Goal: Find specific page/section: Find specific page/section

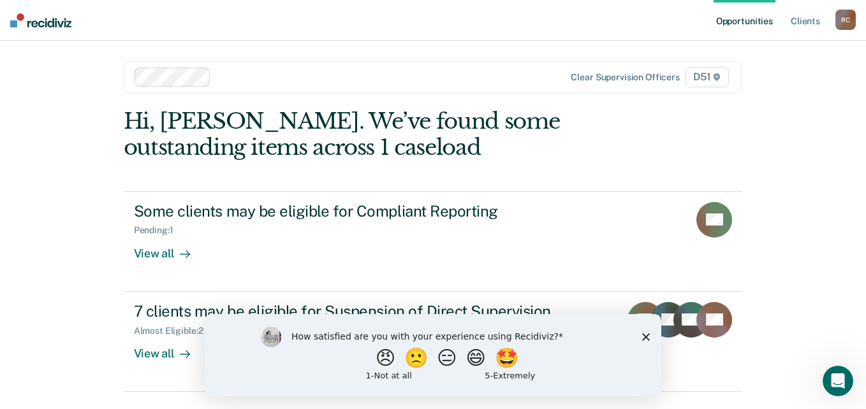
click at [645, 334] on icon "Close survey" at bounding box center [646, 337] width 8 height 8
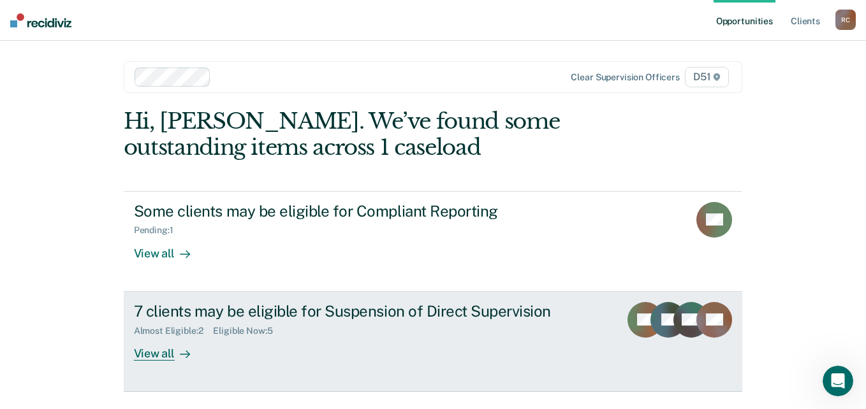
click at [165, 355] on div "View all" at bounding box center [169, 348] width 71 height 25
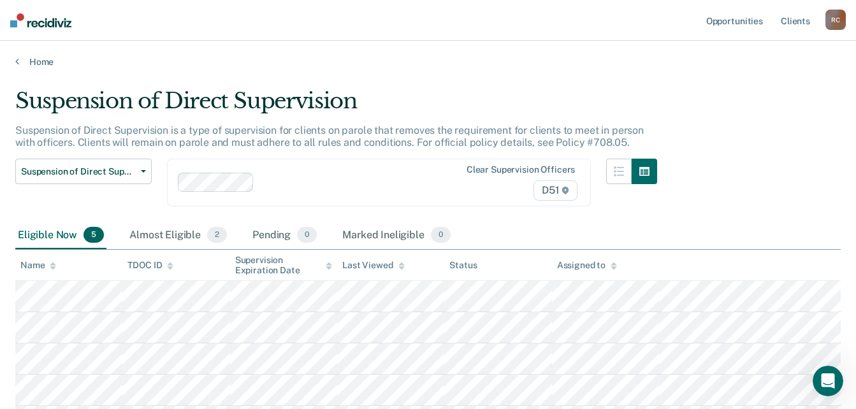
click at [833, 18] on div "R C" at bounding box center [836, 20] width 20 height 20
click at [56, 21] on img at bounding box center [40, 20] width 61 height 14
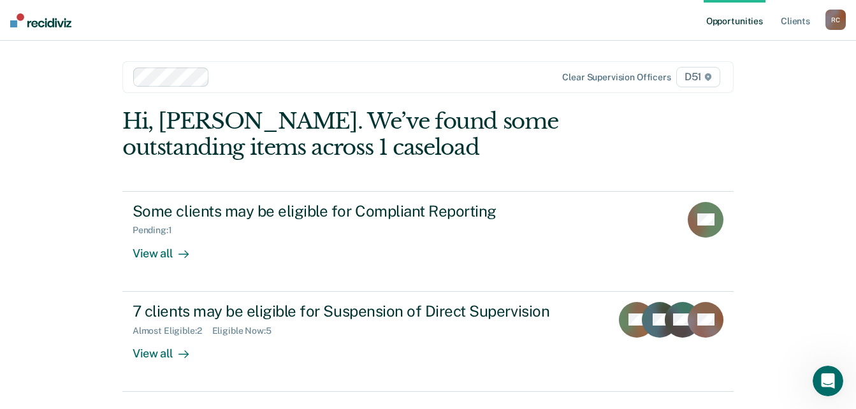
click at [41, 15] on img at bounding box center [40, 20] width 61 height 14
